Goal: Information Seeking & Learning: Learn about a topic

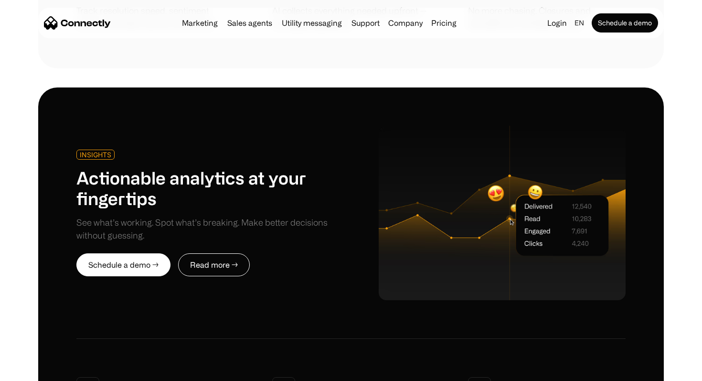
scroll to position [2319, 0]
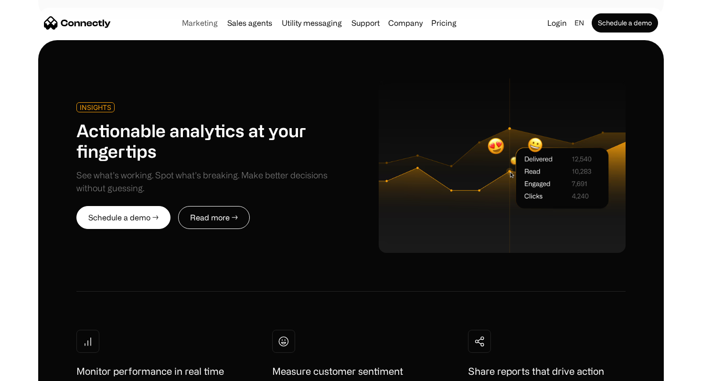
click at [211, 25] on link "Marketing" at bounding box center [199, 23] width 43 height 8
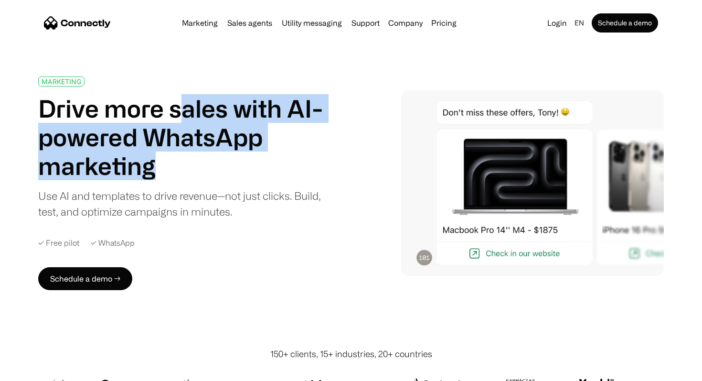
drag, startPoint x: 185, startPoint y: 111, endPoint x: 226, endPoint y: 159, distance: 62.9
click at [226, 159] on h1 "Drive more sales with AI-powered WhatsApp marketing" at bounding box center [185, 137] width 295 height 86
